Goal: Task Accomplishment & Management: Manage account settings

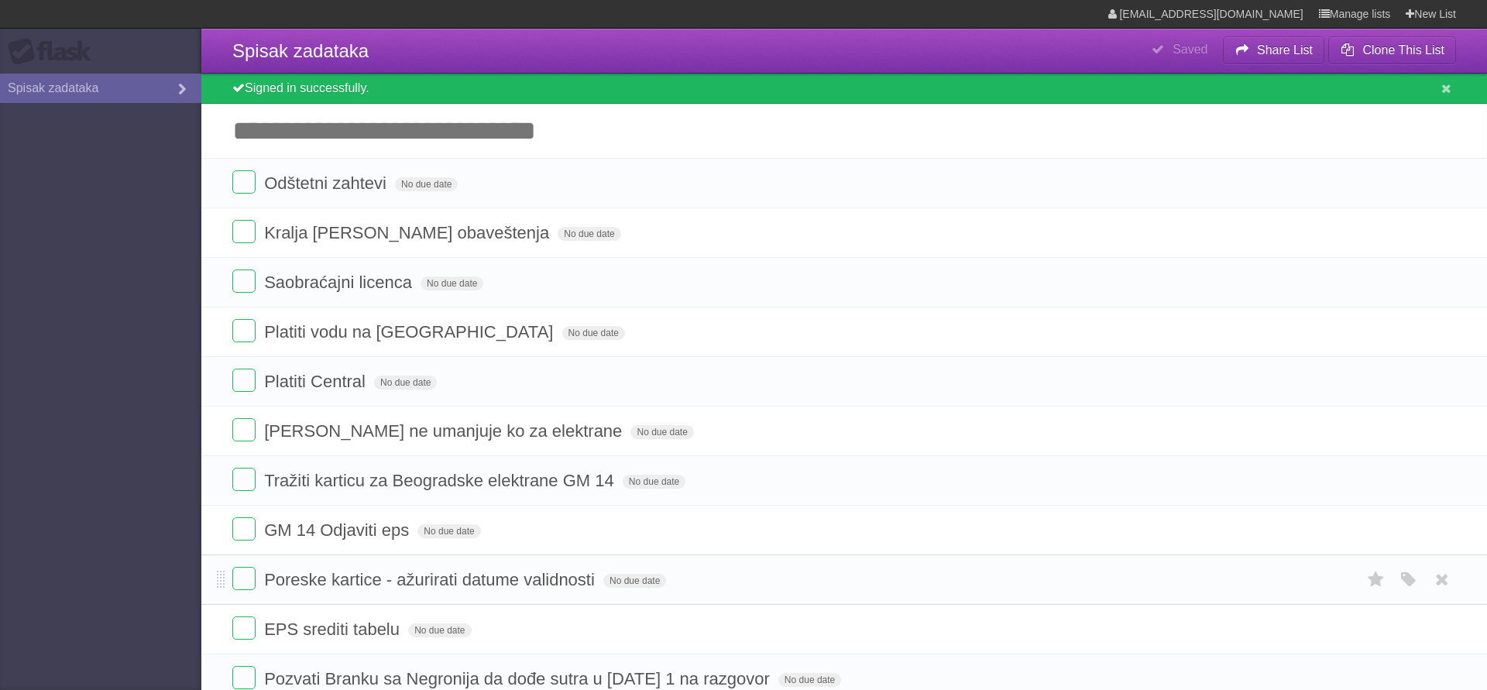
scroll to position [168, 0]
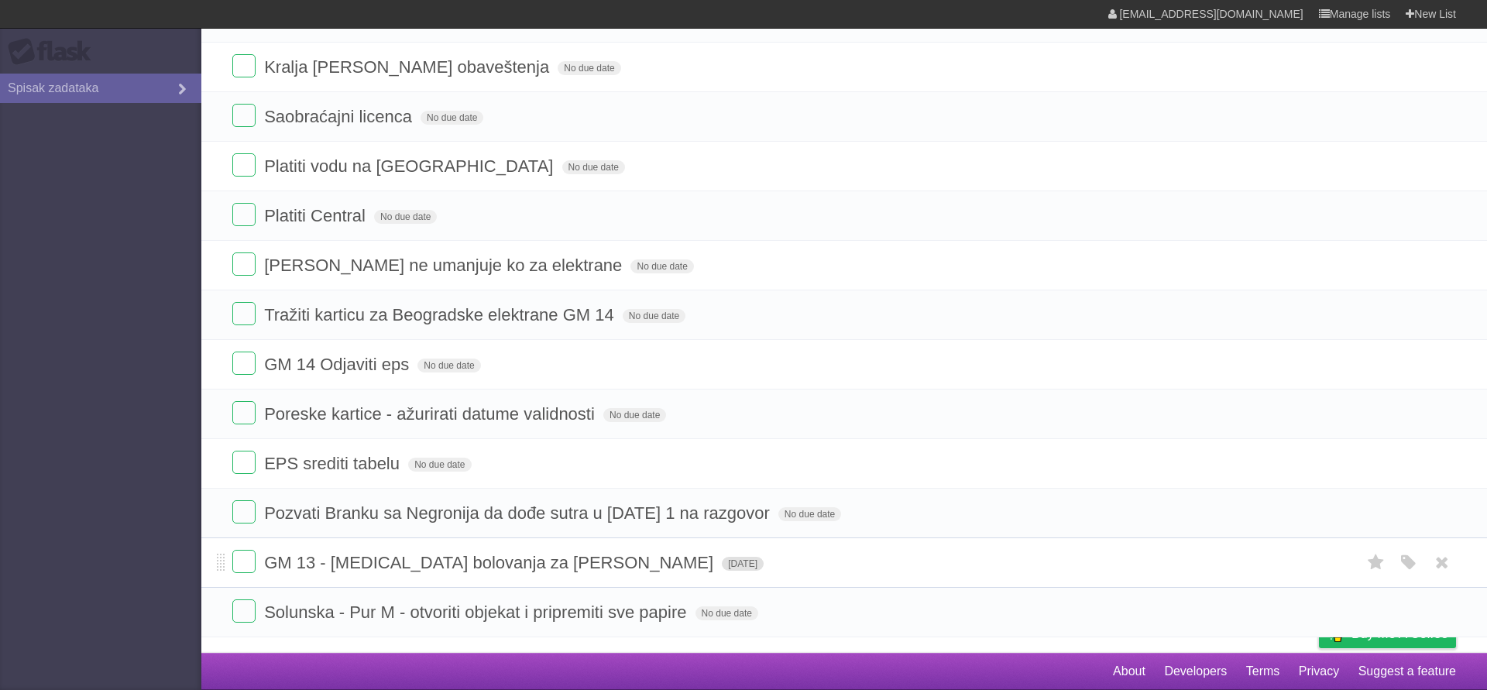
click at [722, 559] on span "[DATE]" at bounding box center [743, 564] width 42 height 14
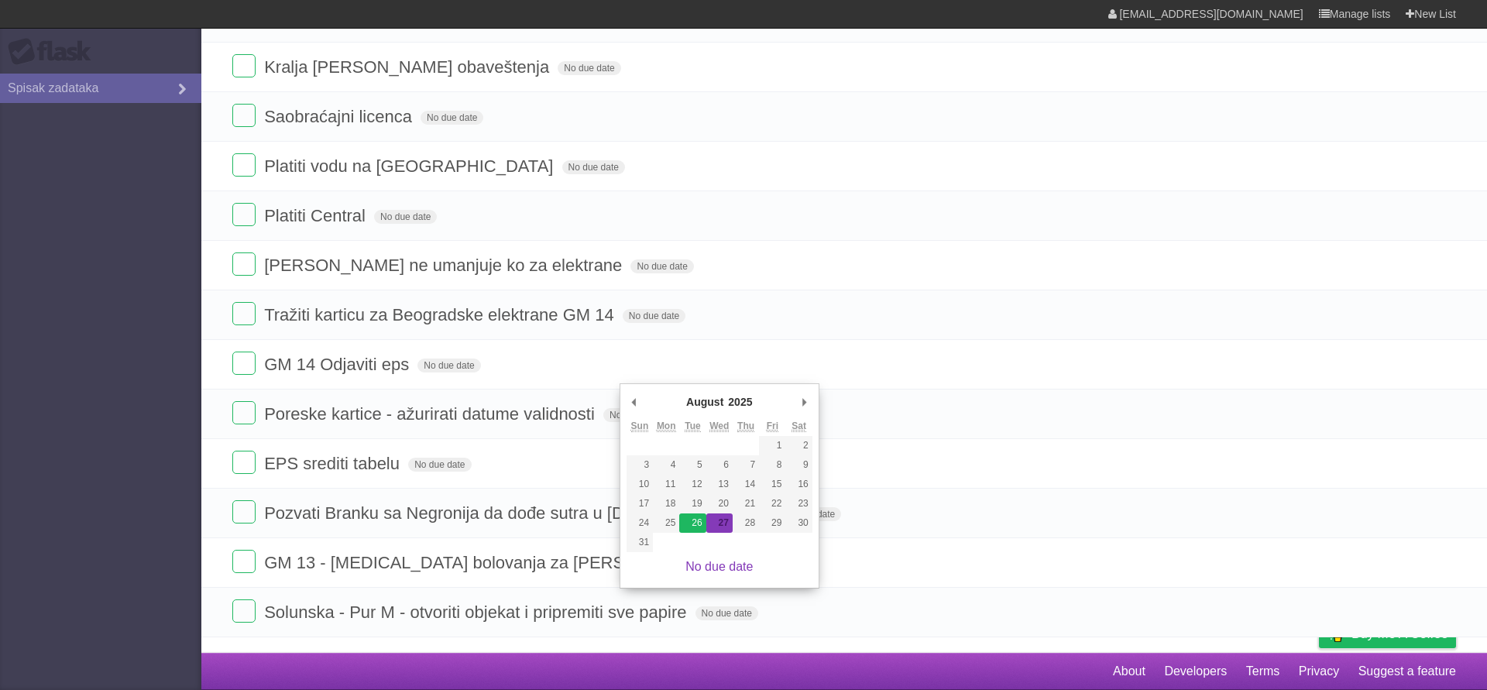
type span "[DATE]"
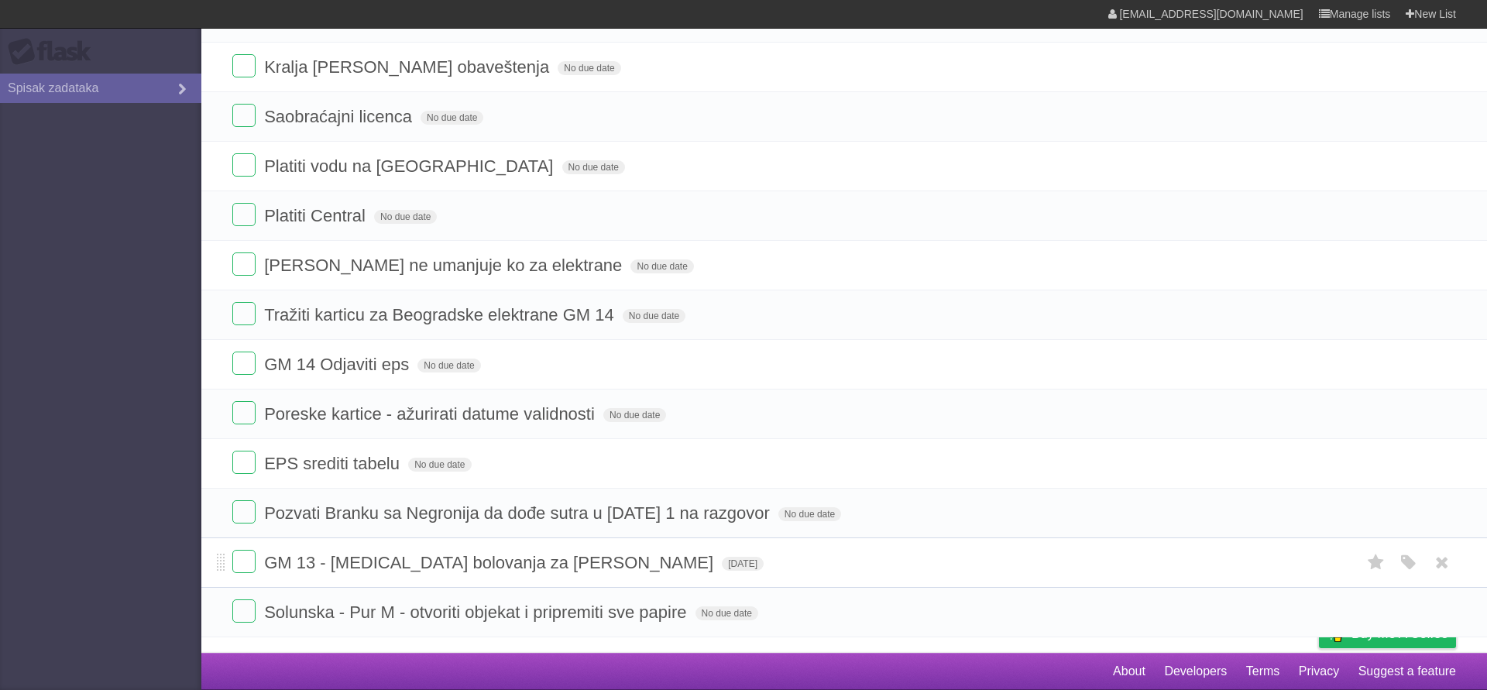
click at [778, 556] on form "GM 13 - [MEDICAL_DATA] bolovanja za [PERSON_NAME] [DATE] White Red Blue Green P…" at bounding box center [844, 563] width 1224 height 26
click at [778, 515] on span "No due date" at bounding box center [809, 514] width 63 height 14
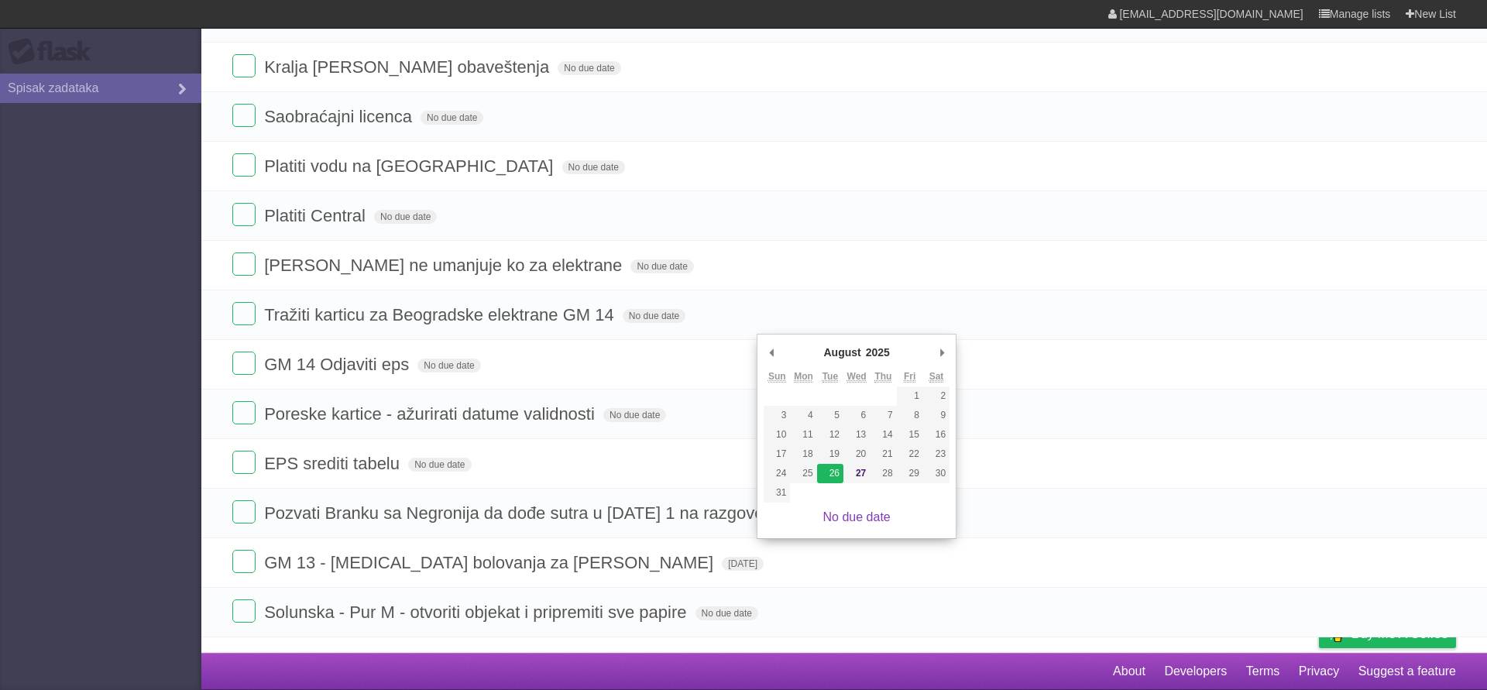
type span "[DATE]"
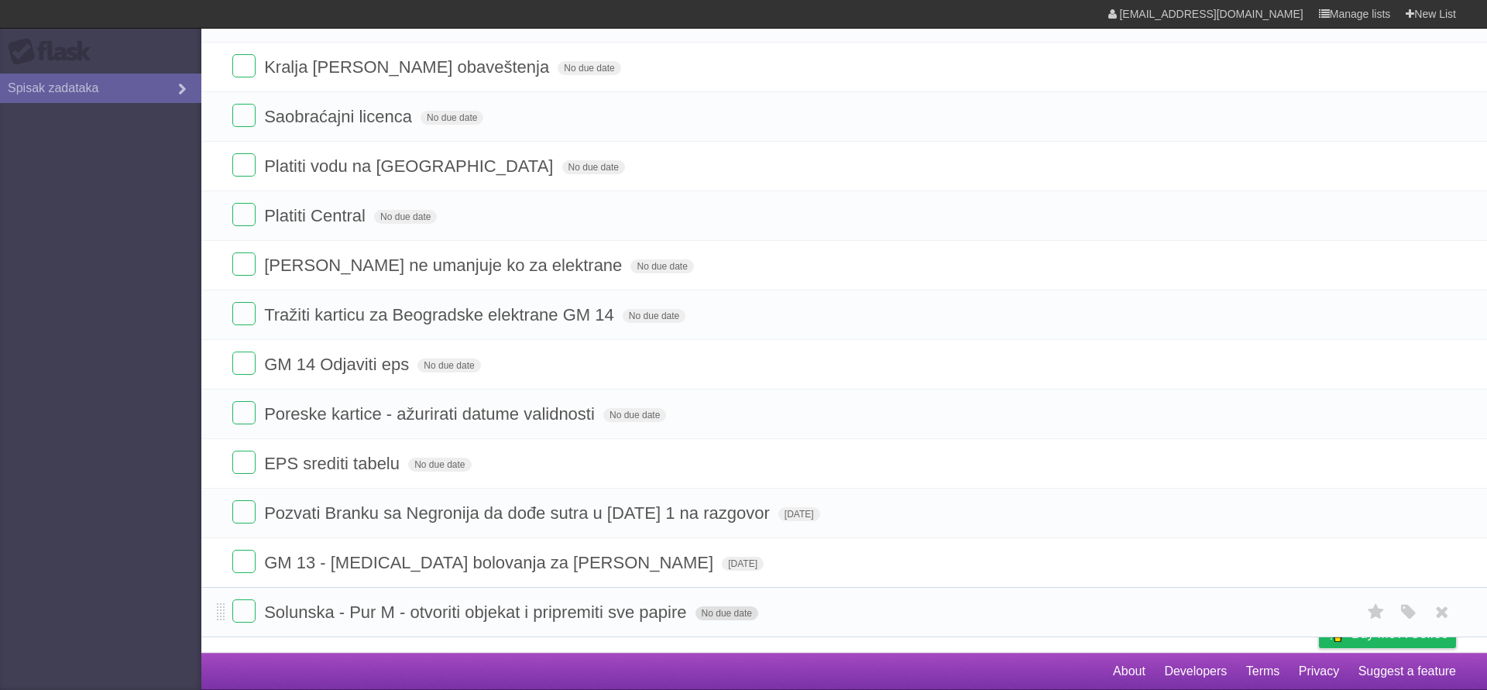
click at [725, 610] on span "No due date" at bounding box center [727, 614] width 63 height 14
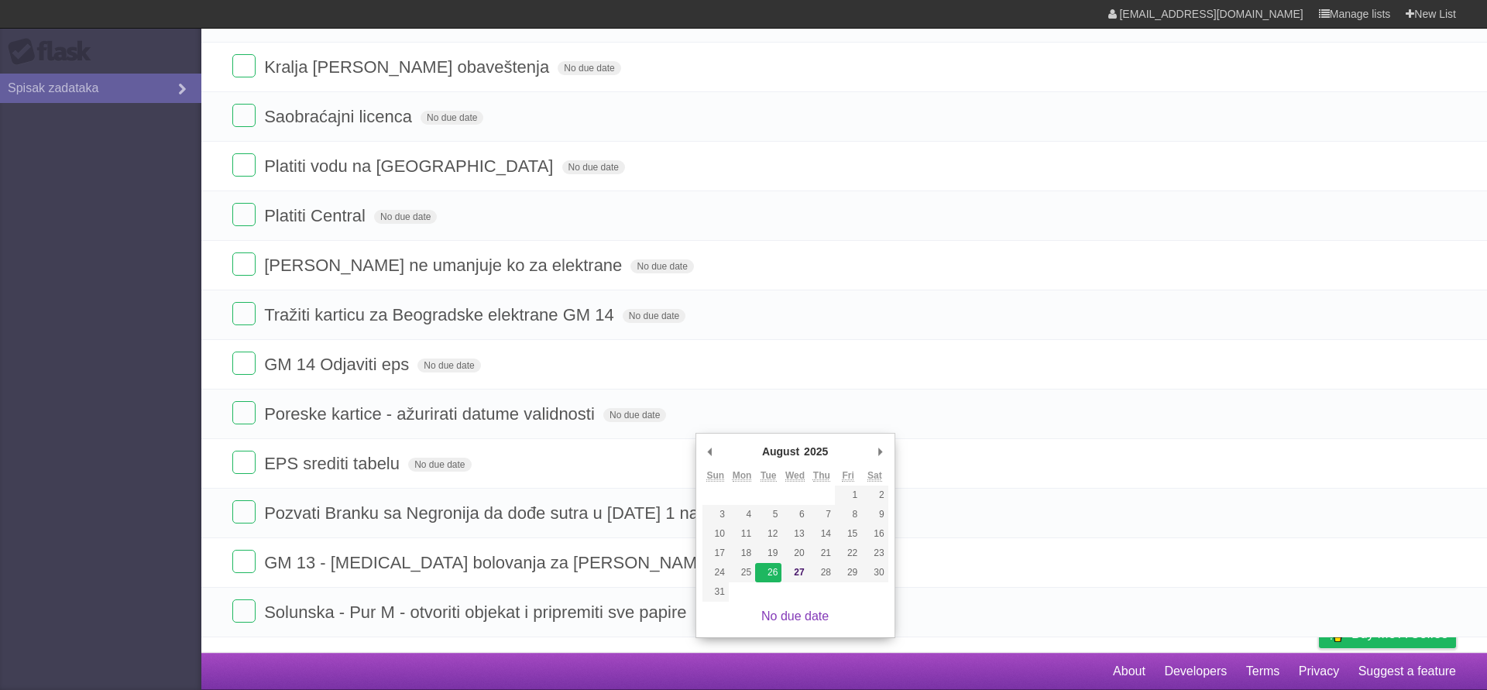
type span "[DATE]"
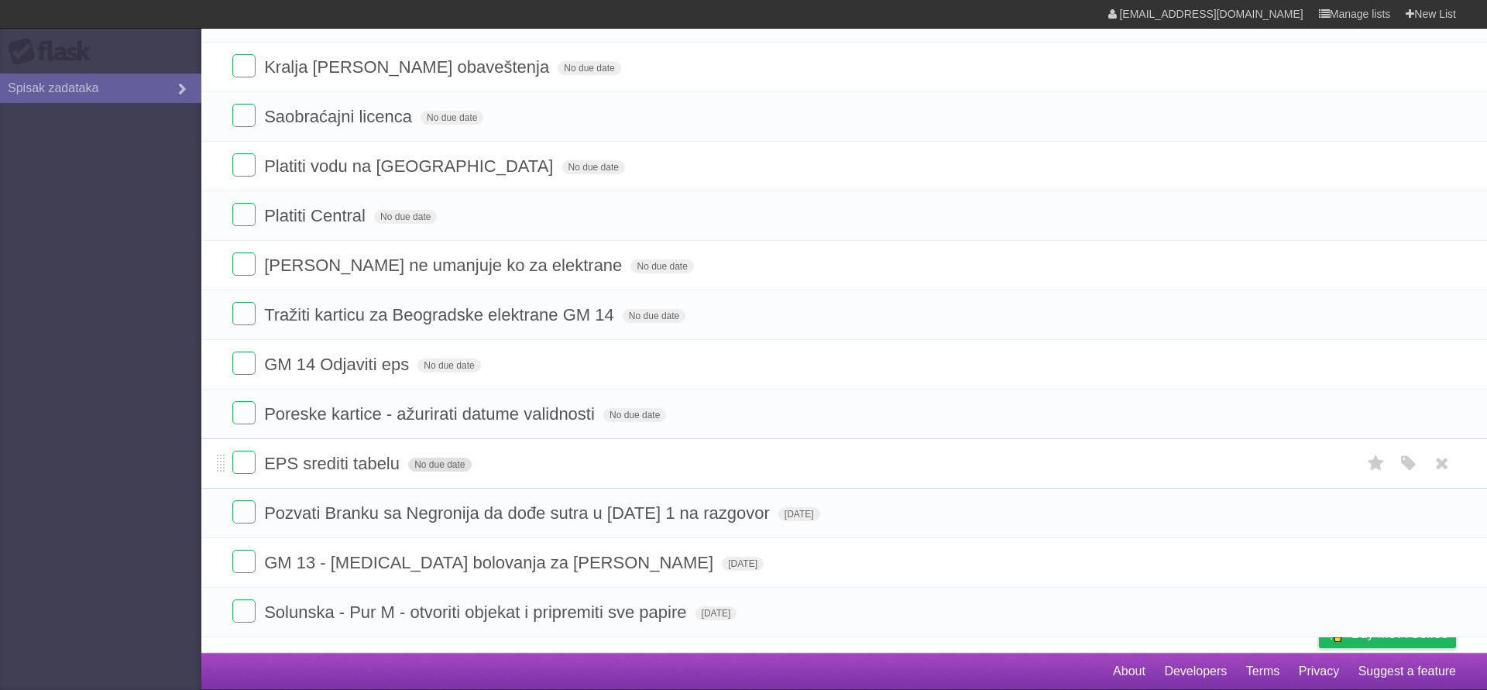
click at [445, 461] on span "No due date" at bounding box center [439, 465] width 63 height 14
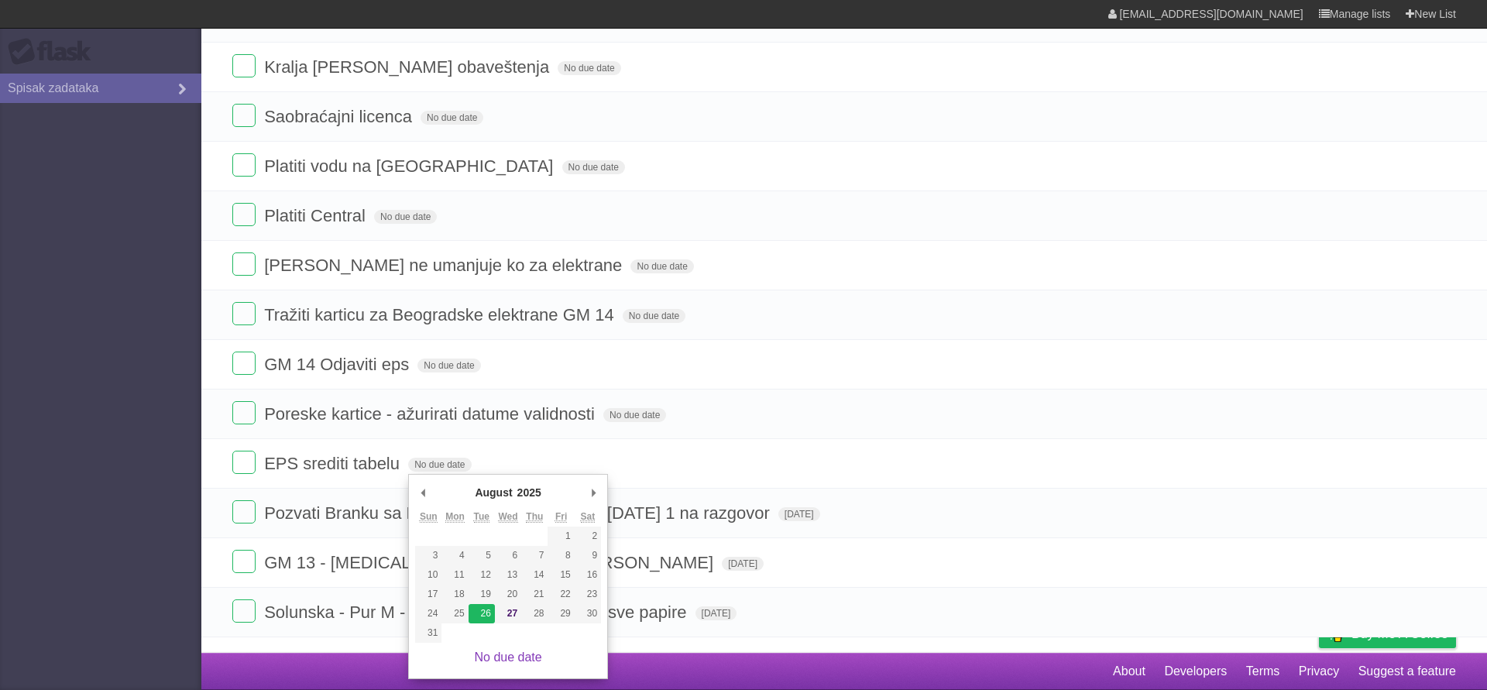
type span "[DATE]"
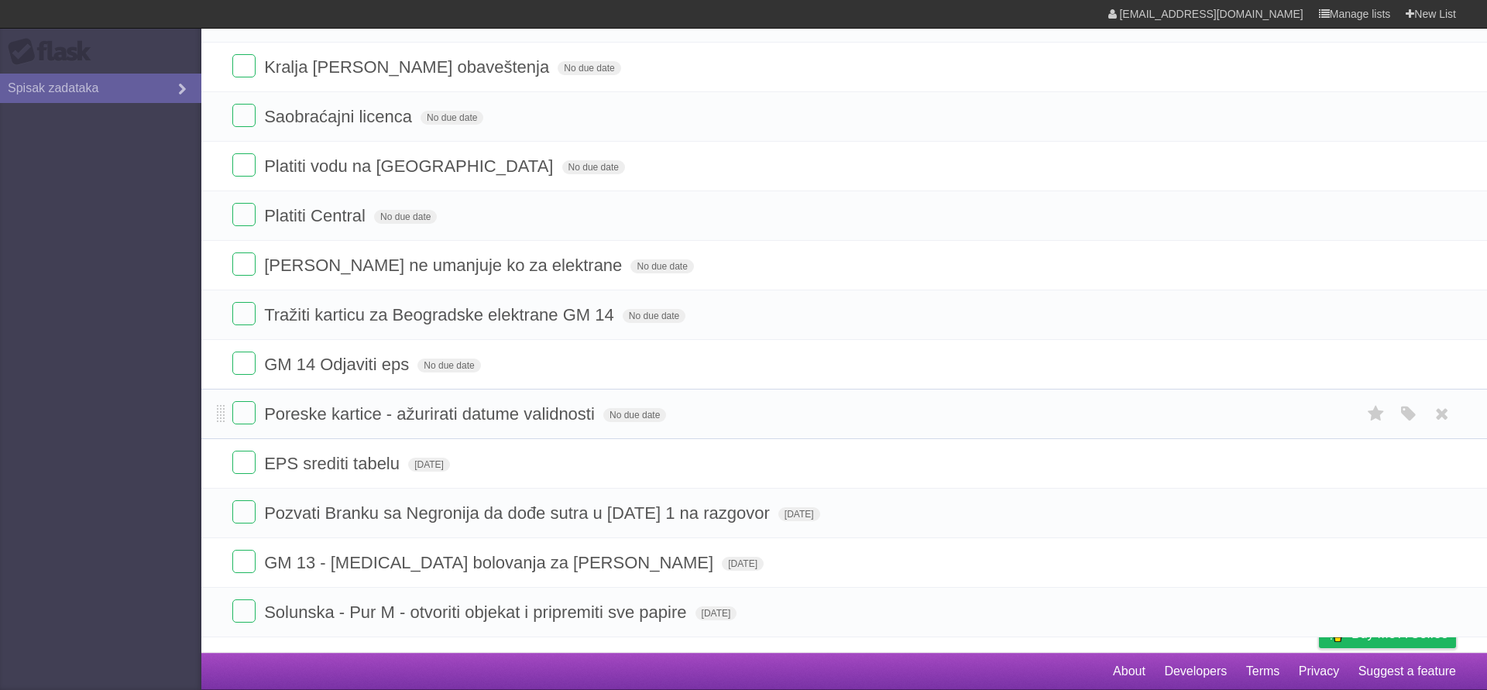
click at [636, 407] on form "Poreske kartice - ažurirati datume validnosti No due date White Red Blue Green …" at bounding box center [844, 414] width 1224 height 26
click at [636, 409] on span "No due date" at bounding box center [634, 415] width 63 height 14
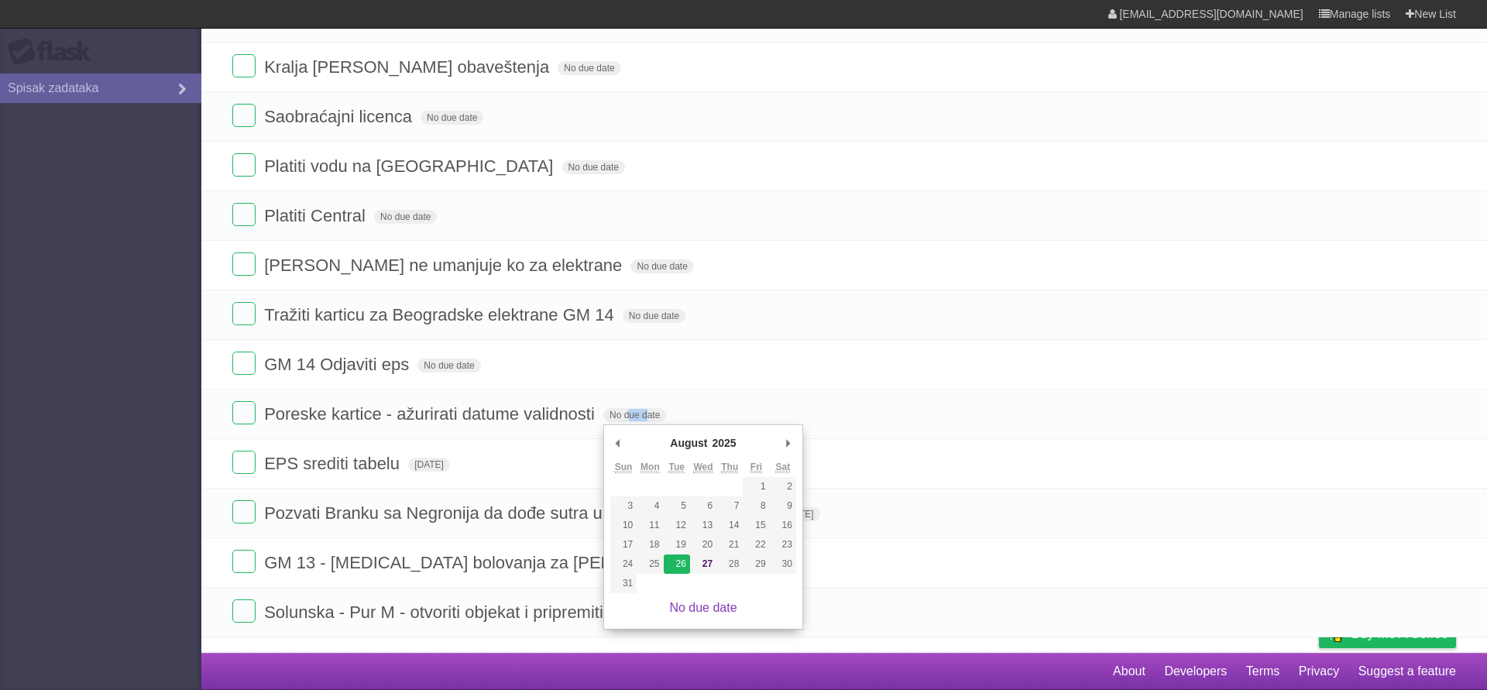
type span "[DATE]"
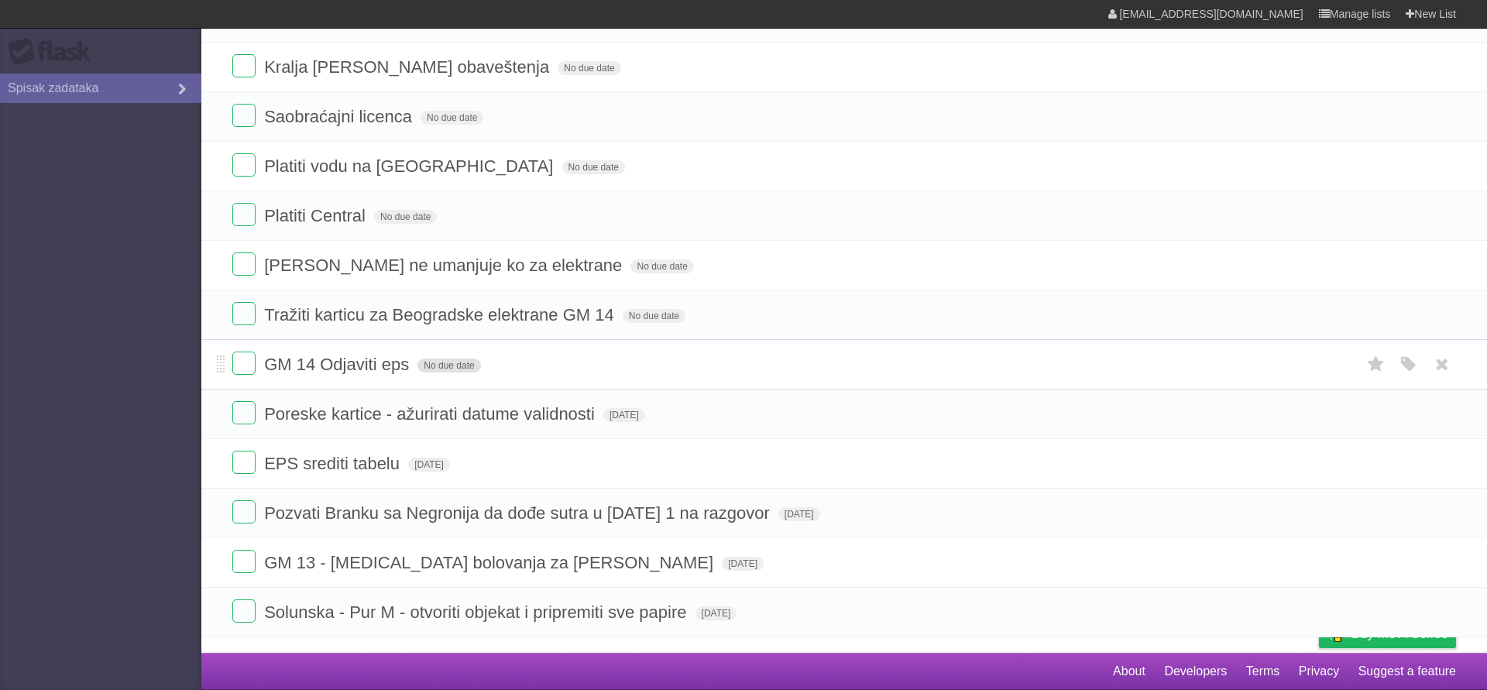
click at [462, 366] on span "No due date" at bounding box center [449, 366] width 63 height 14
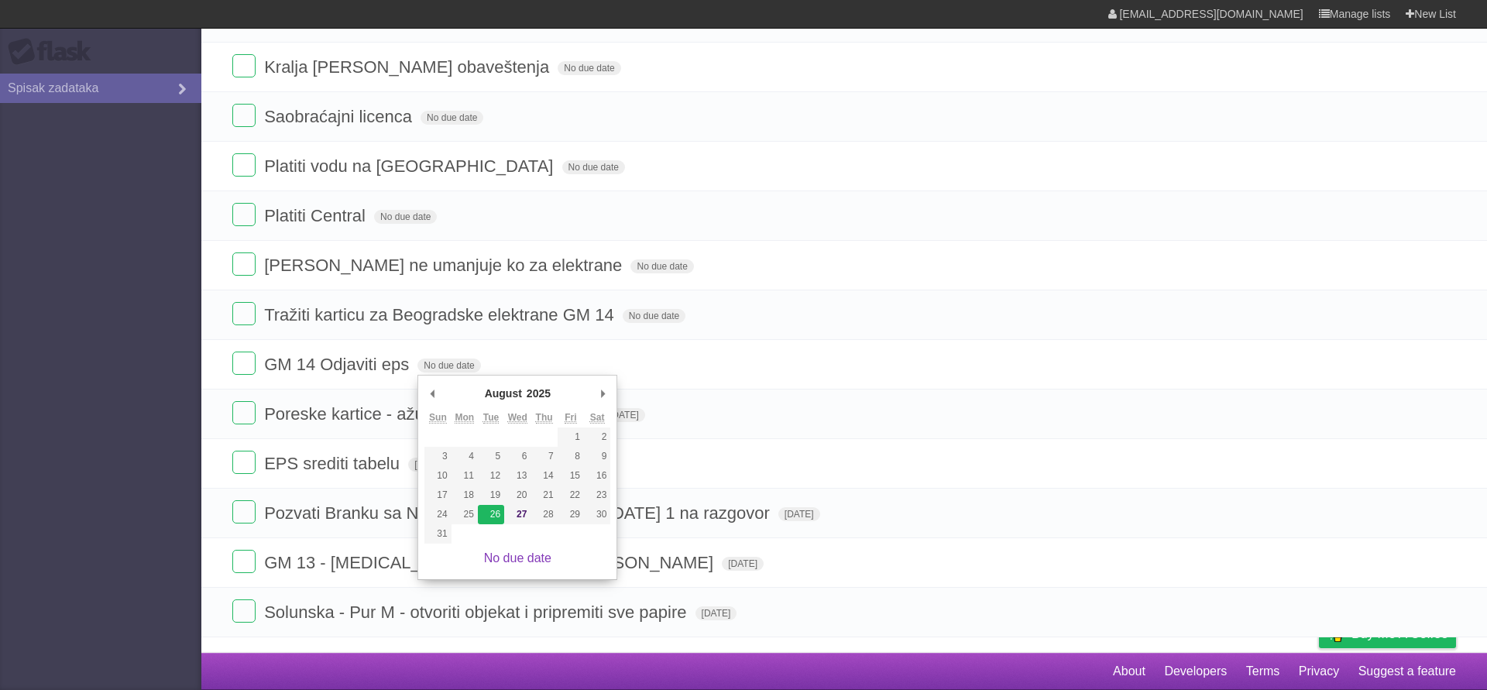
type span "[DATE]"
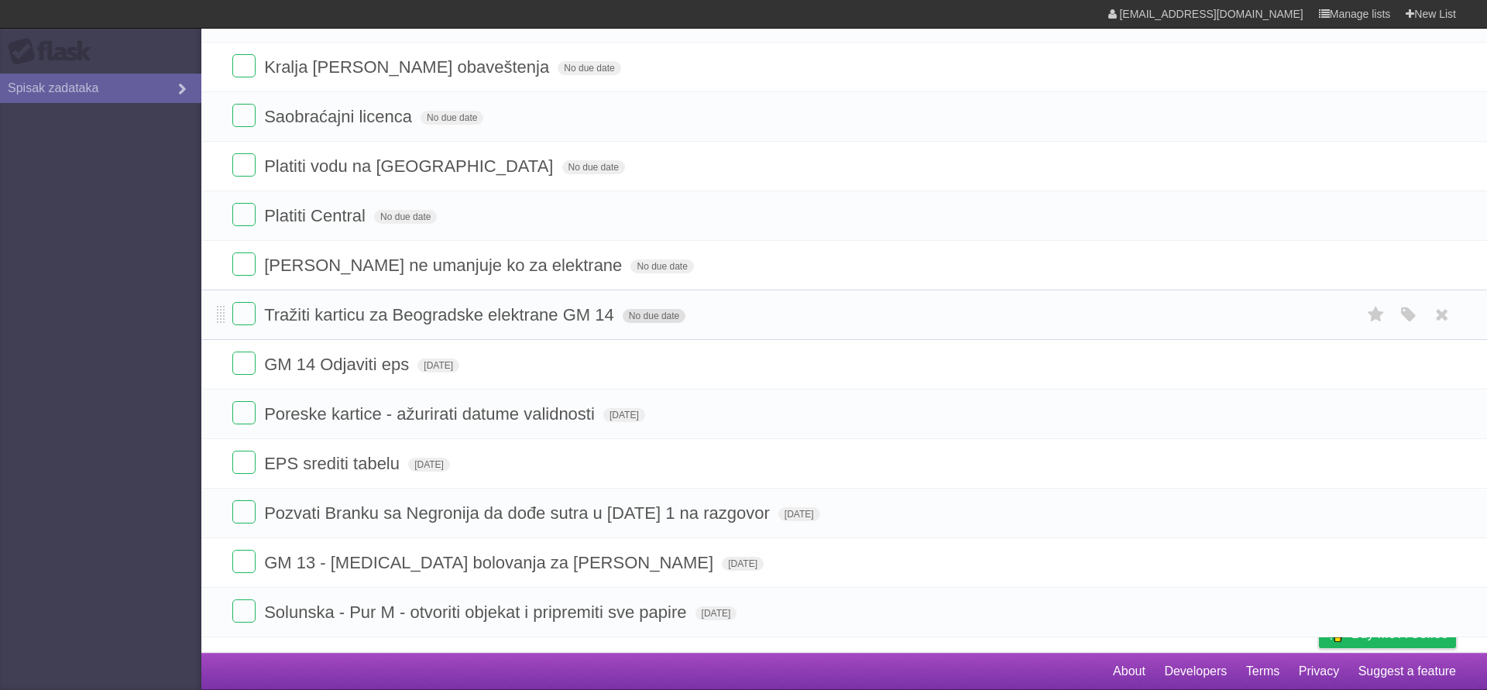
click at [651, 317] on span "No due date" at bounding box center [654, 316] width 63 height 14
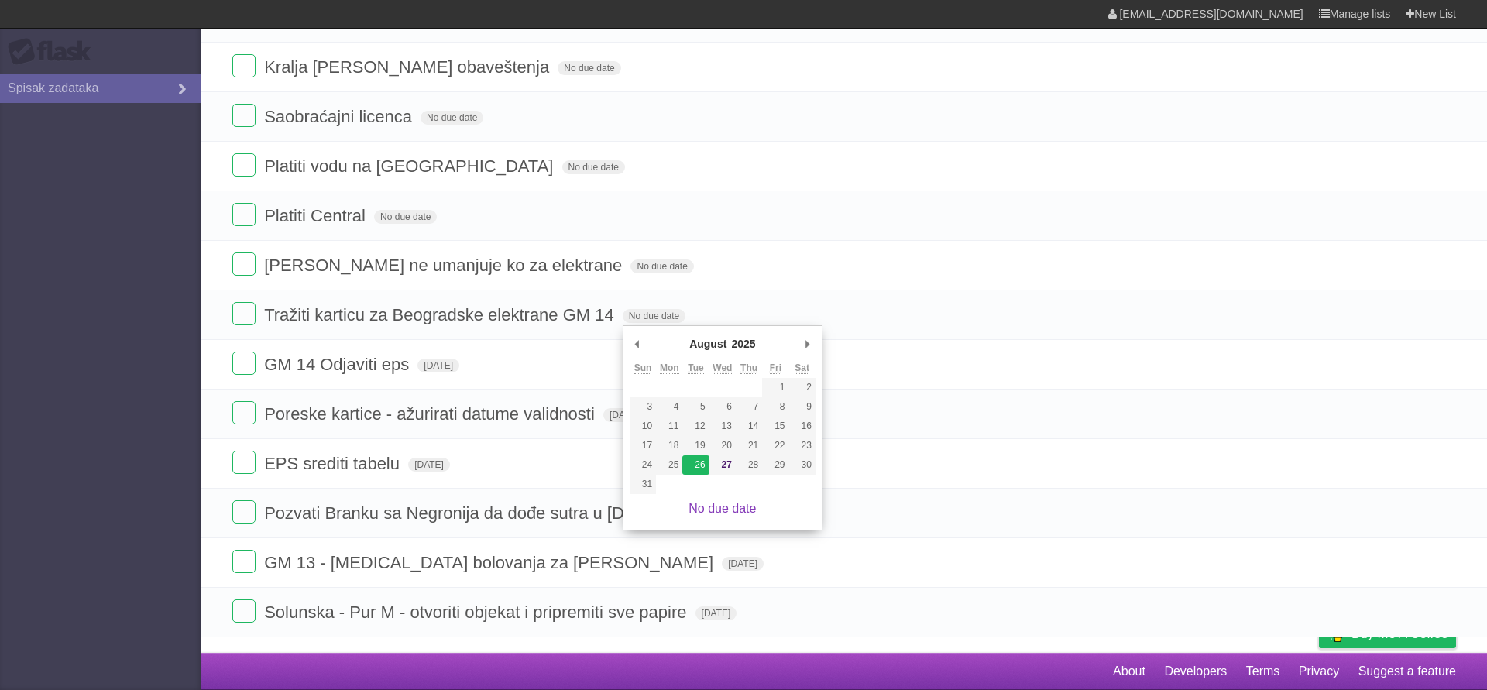
type span "[DATE]"
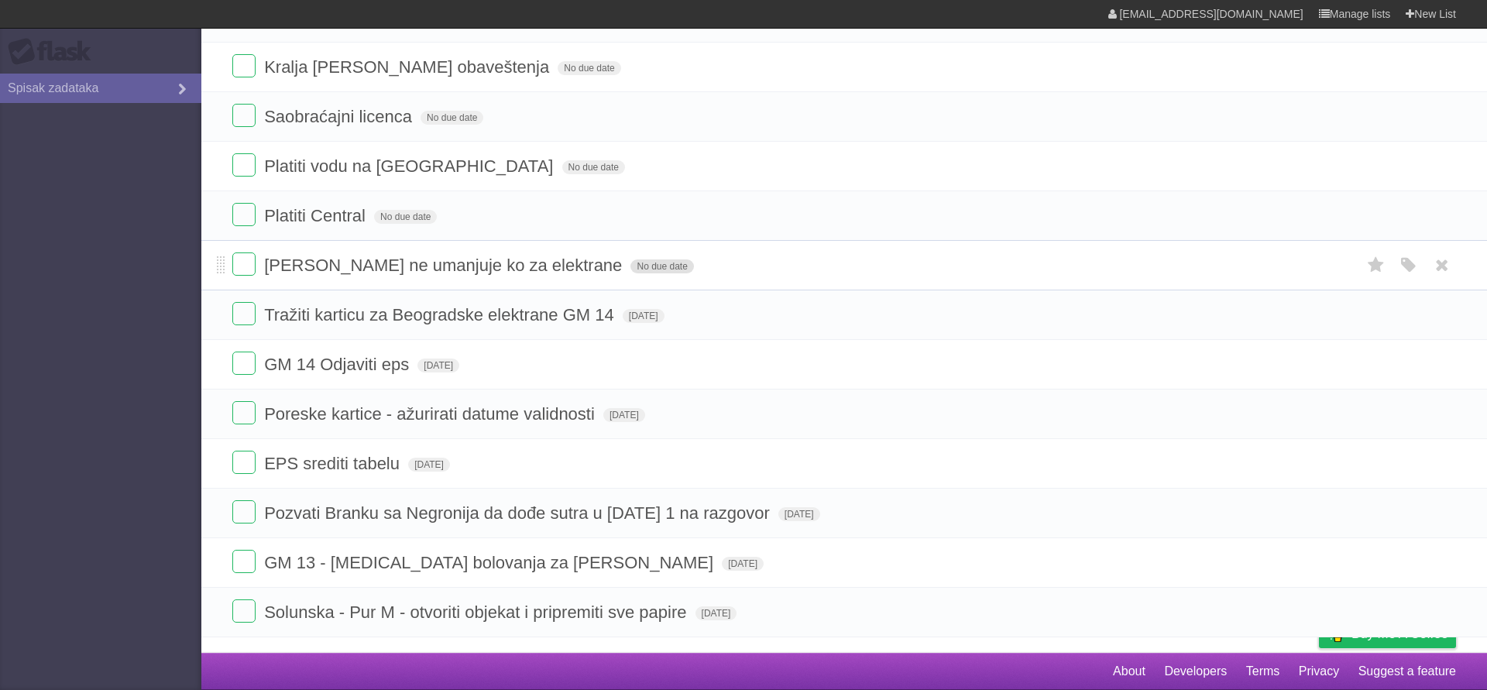
click at [631, 263] on span "No due date" at bounding box center [662, 266] width 63 height 14
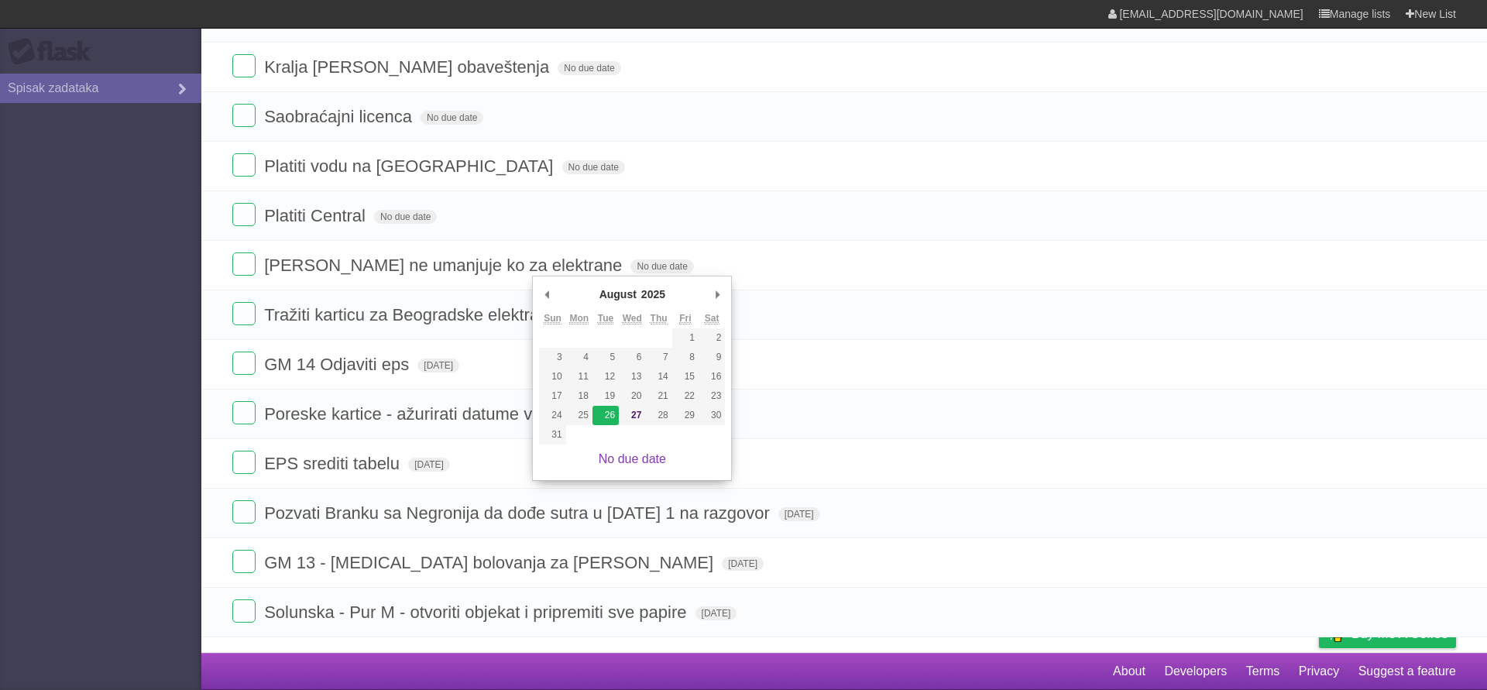
type span "[DATE]"
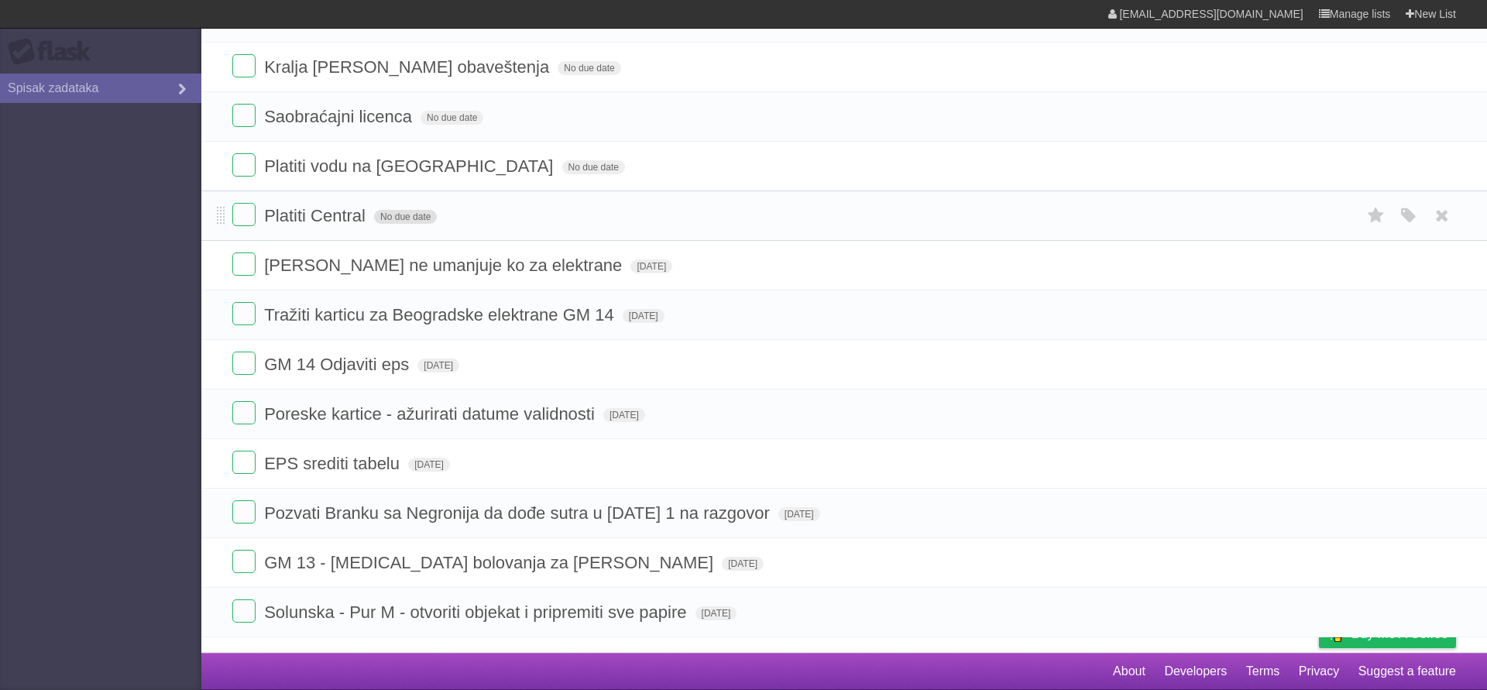
click at [412, 218] on span "No due date" at bounding box center [405, 217] width 63 height 14
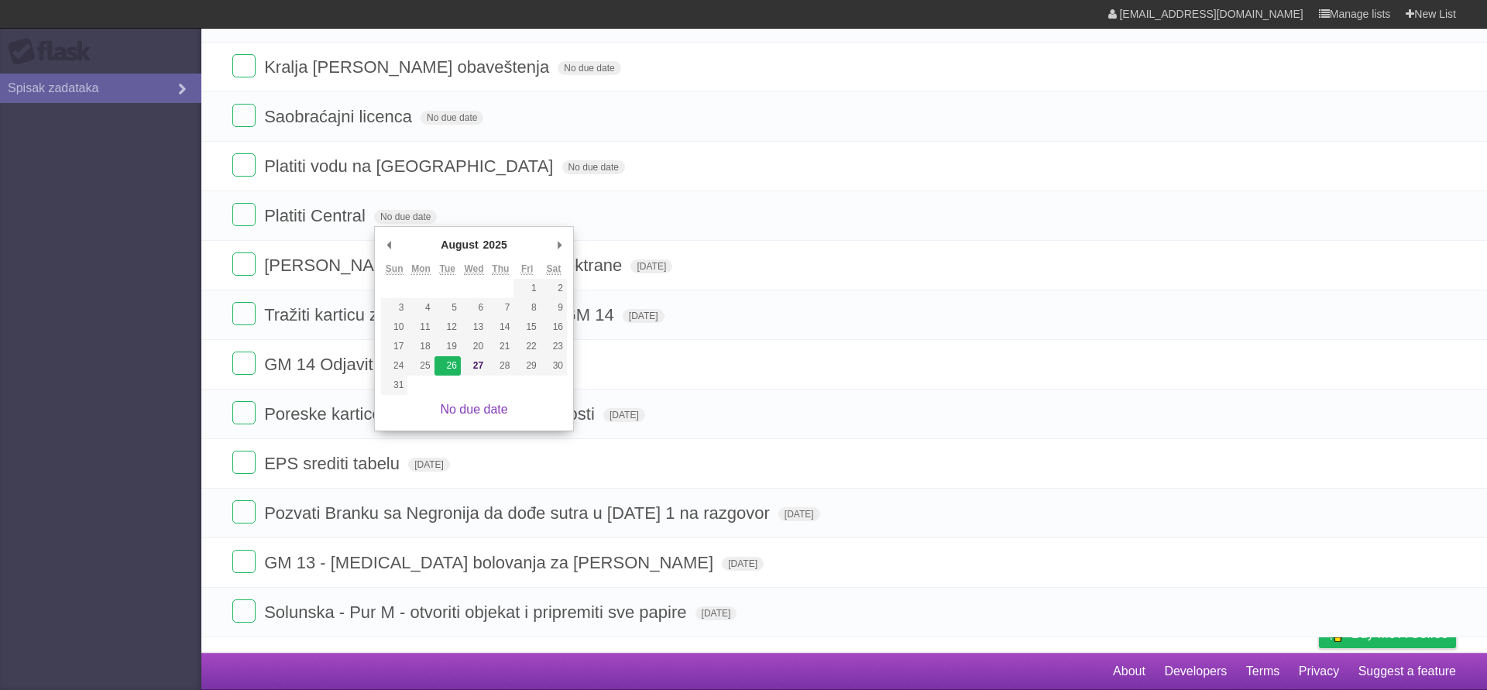
type span "[DATE]"
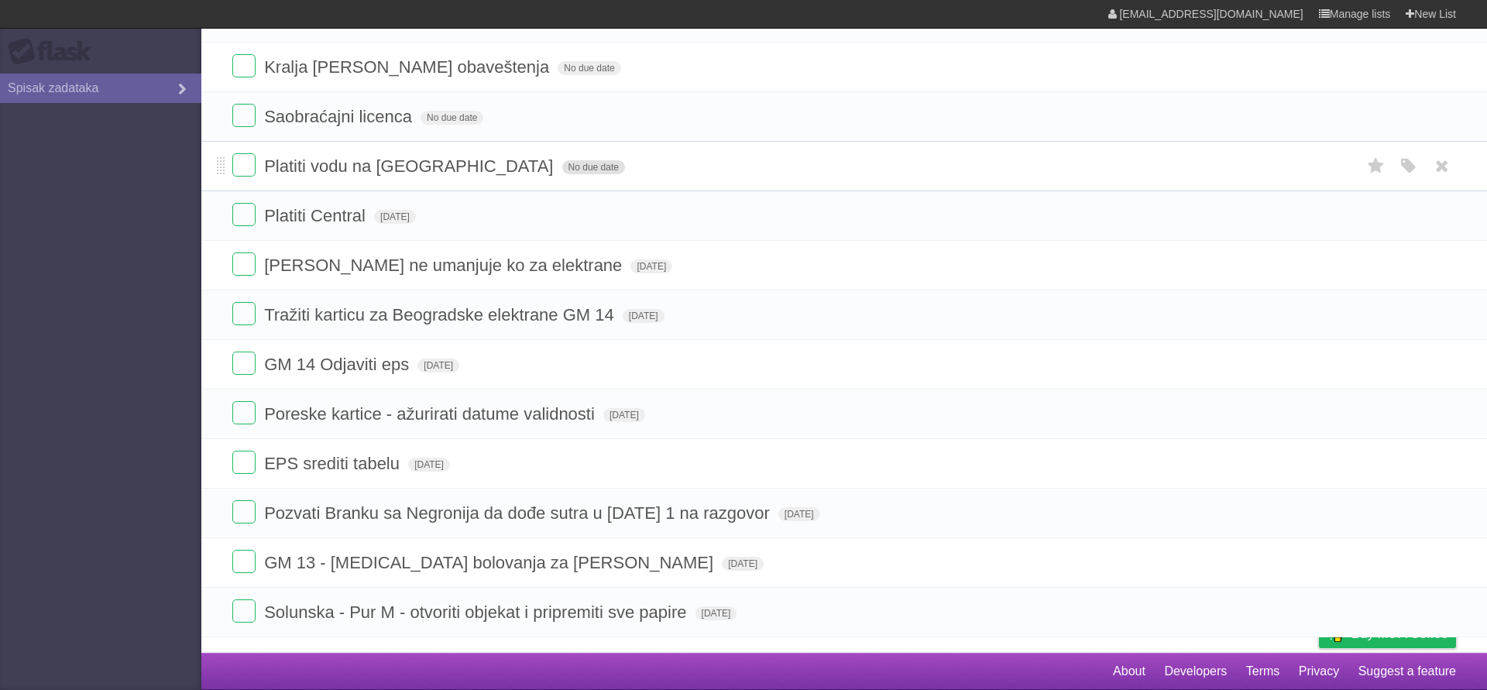
click at [562, 166] on span "No due date" at bounding box center [593, 167] width 63 height 14
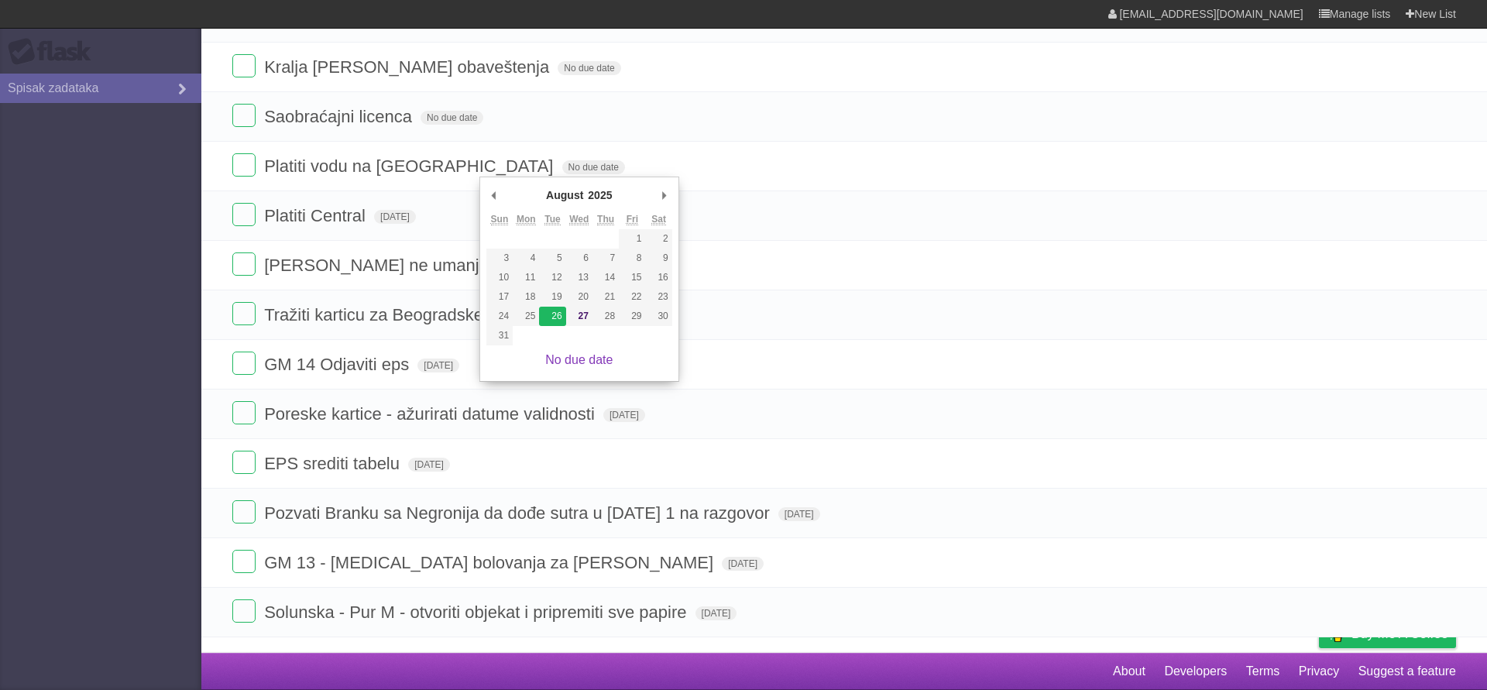
type span "[DATE]"
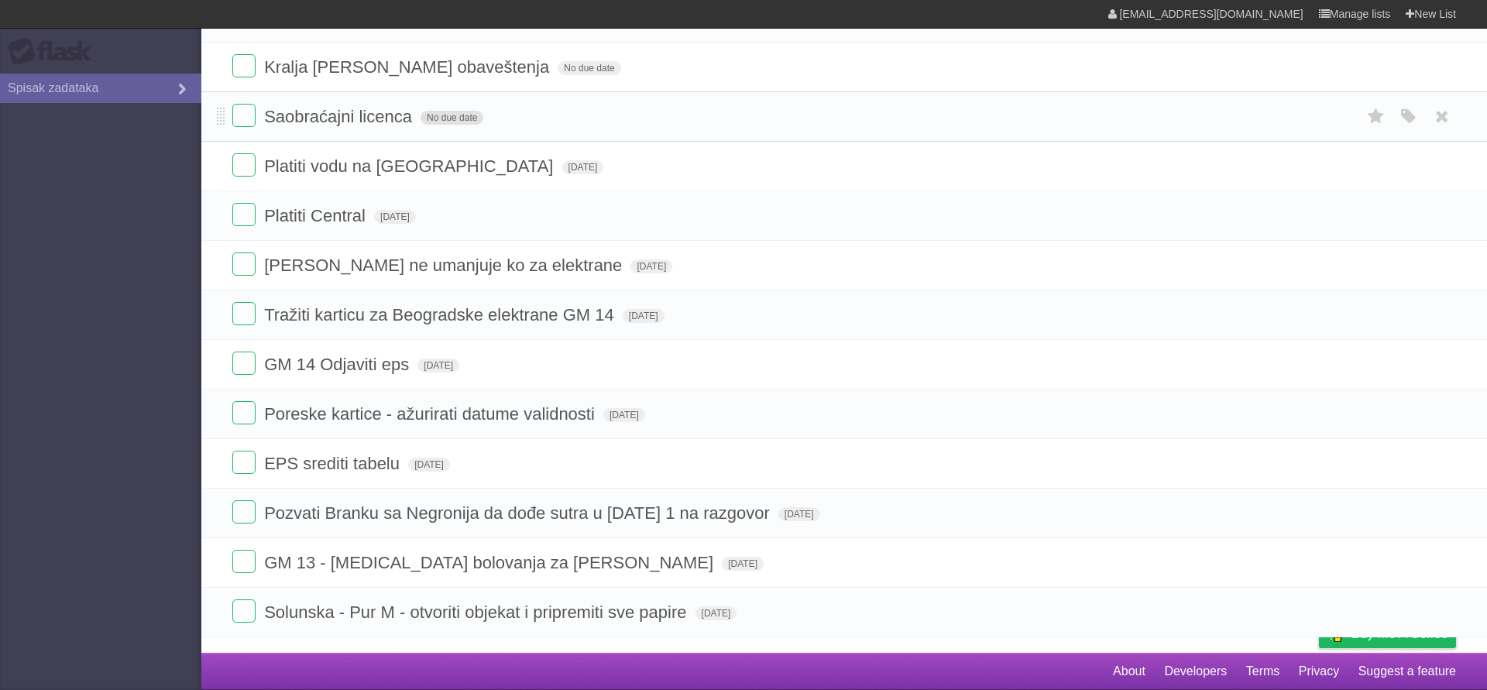
click at [452, 118] on span "No due date" at bounding box center [452, 118] width 63 height 14
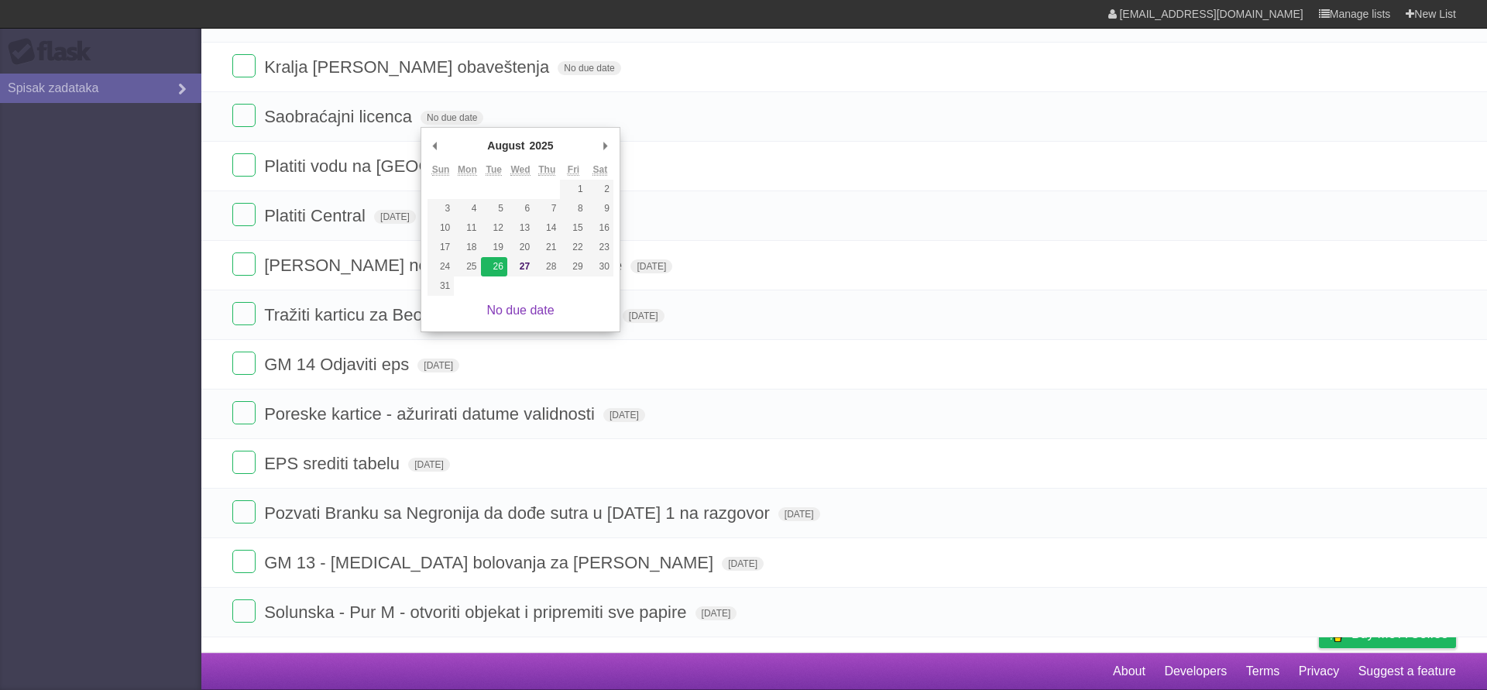
type span "[DATE]"
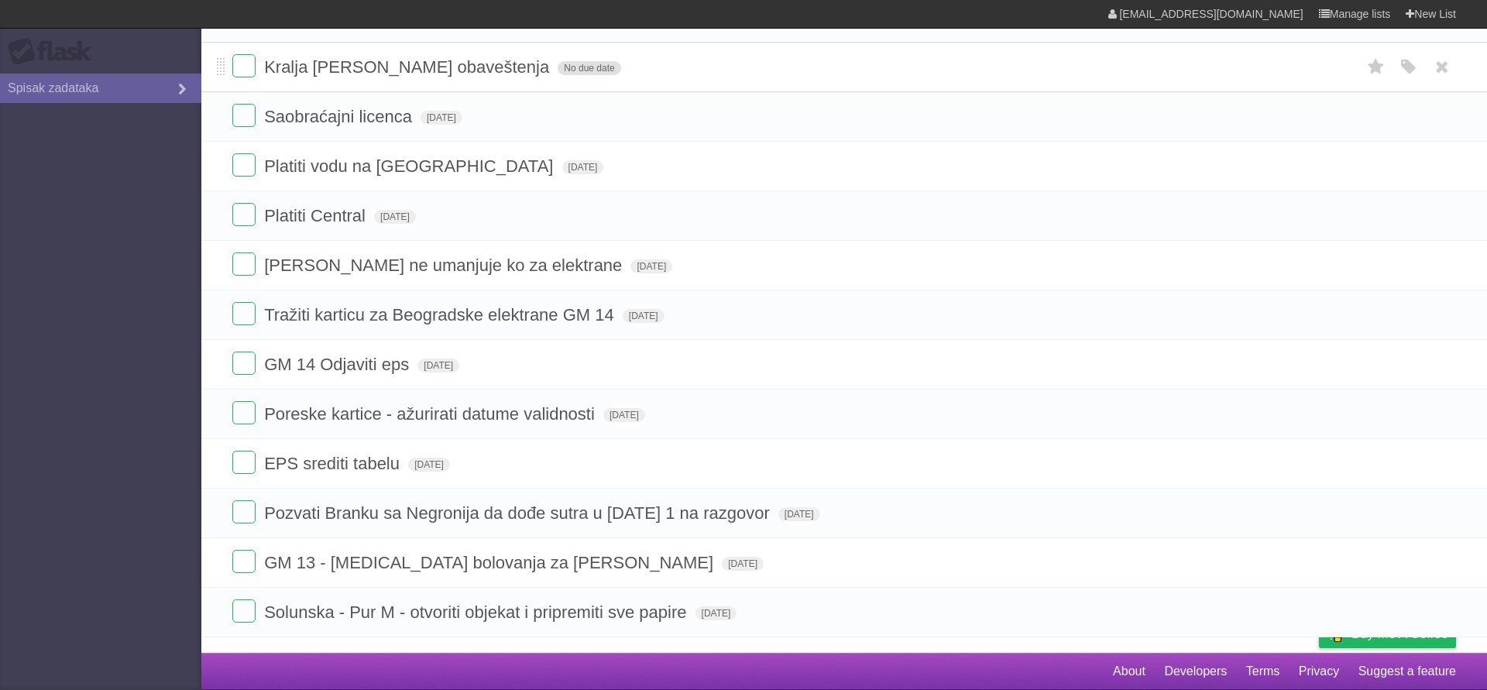
click at [558, 73] on span "No due date" at bounding box center [589, 68] width 63 height 14
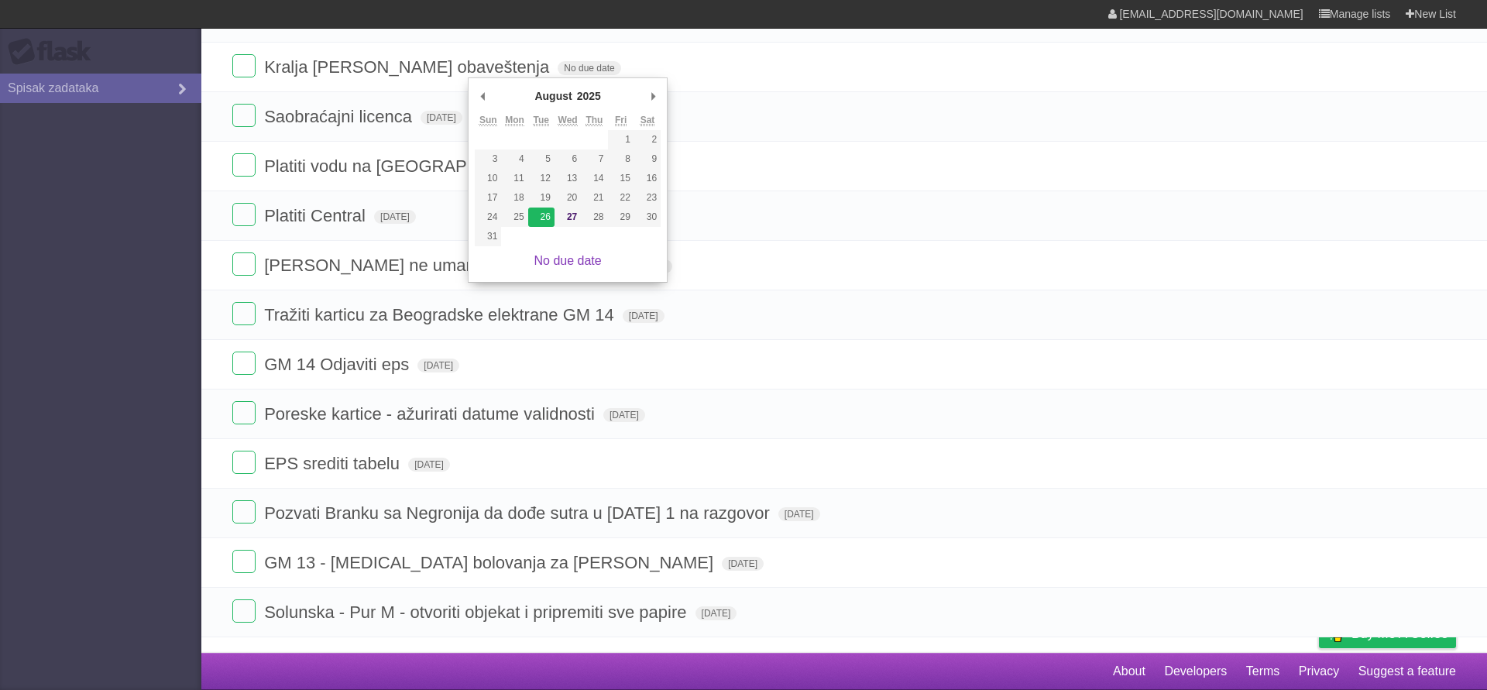
type span "[DATE]"
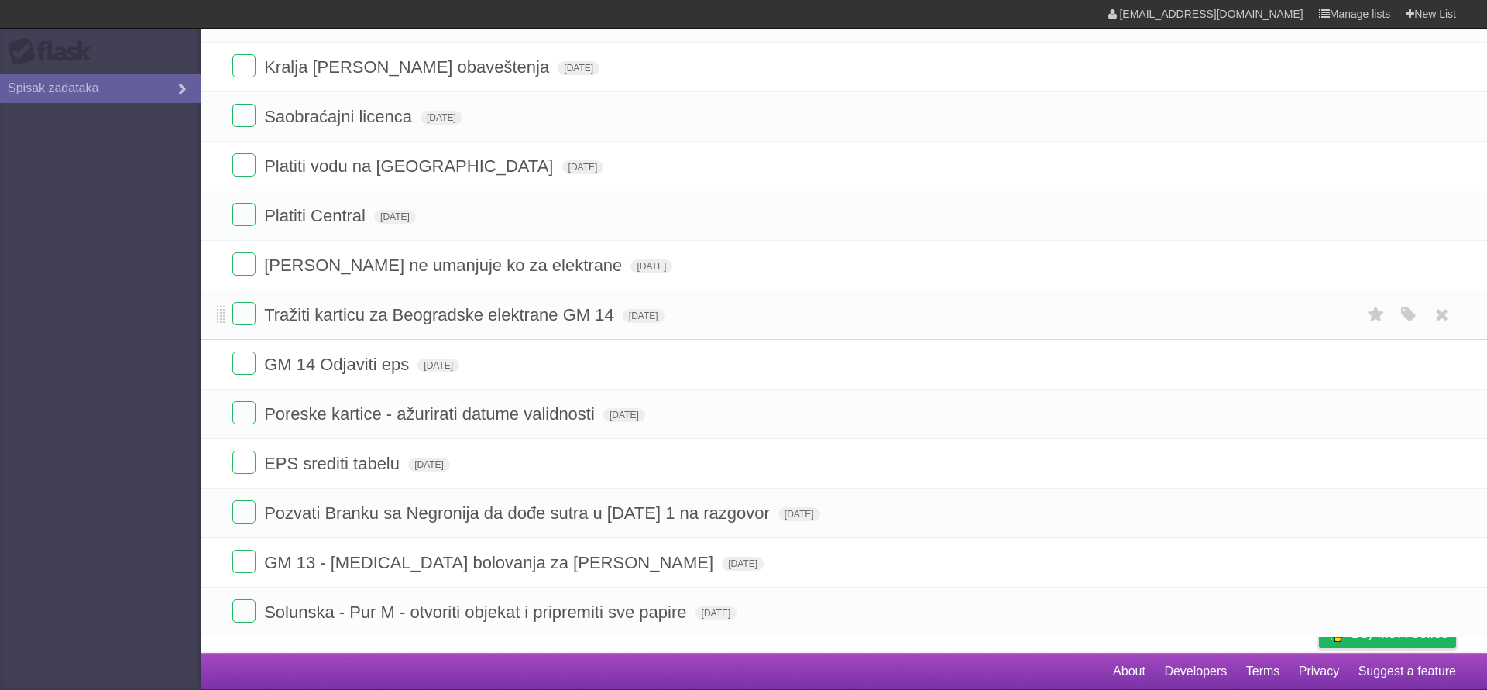
scroll to position [0, 0]
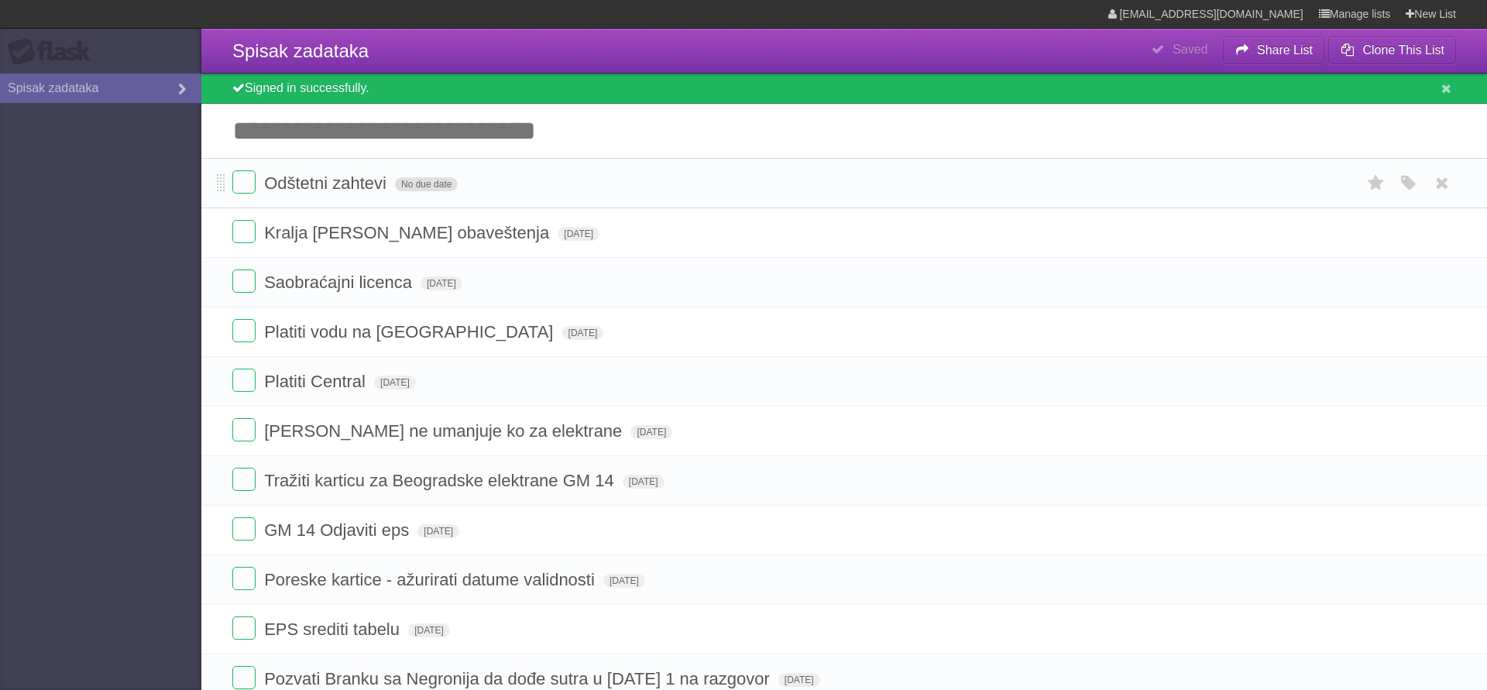
click at [433, 184] on span "No due date" at bounding box center [426, 184] width 63 height 14
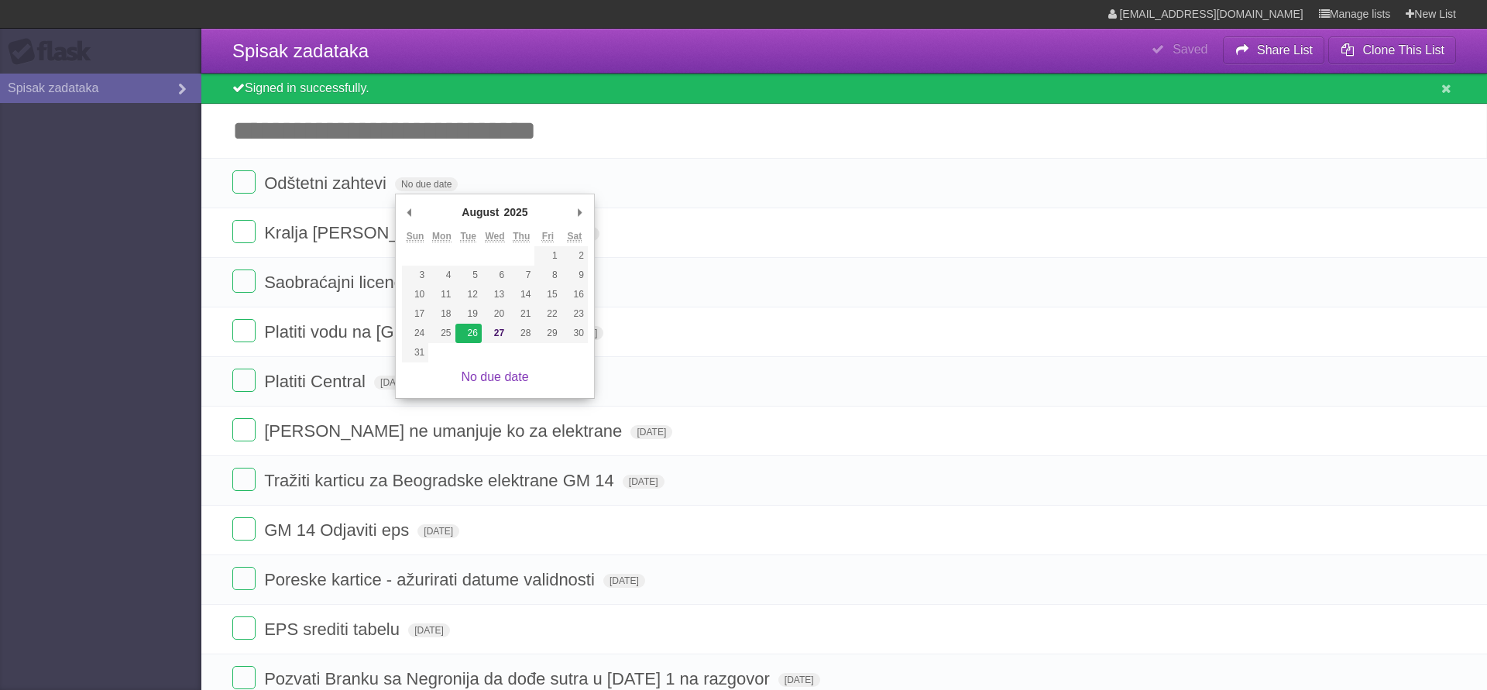
type span "[DATE]"
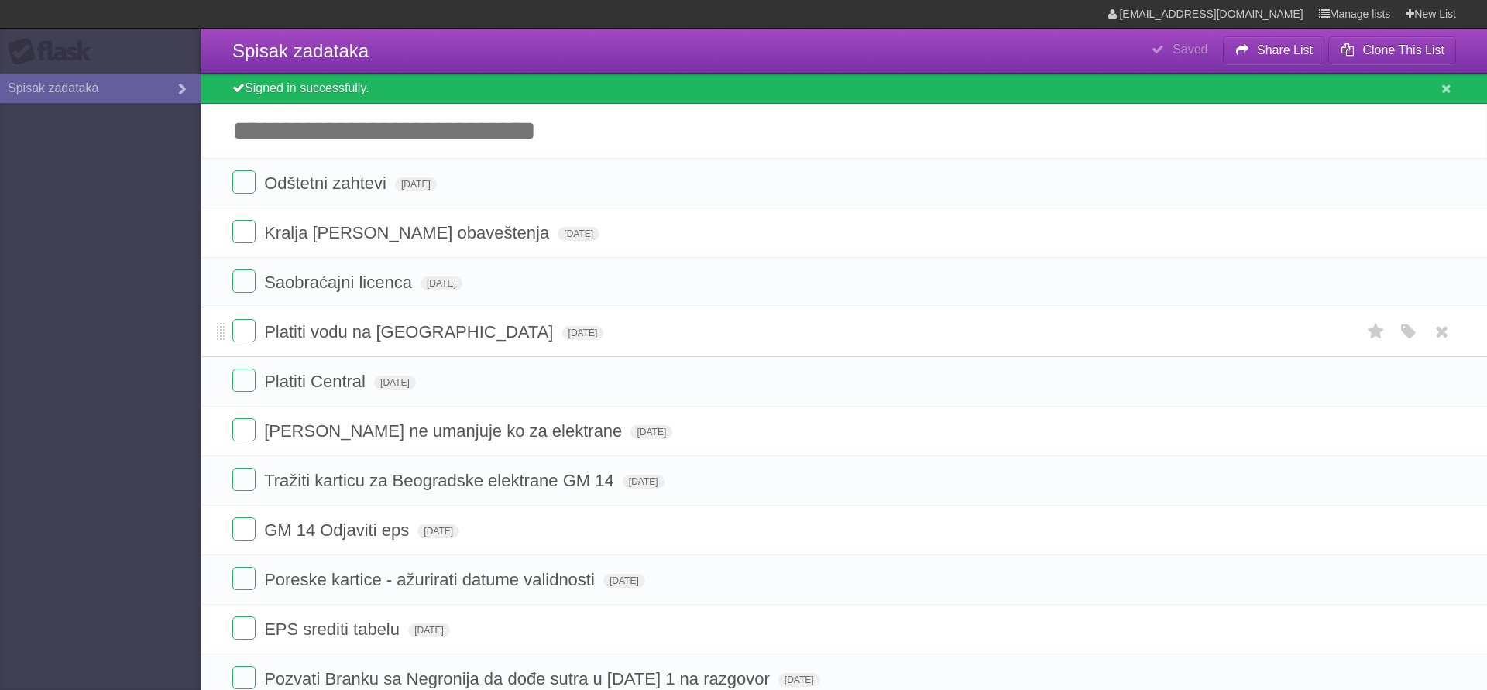
scroll to position [168, 0]
